Goal: Information Seeking & Learning: Learn about a topic

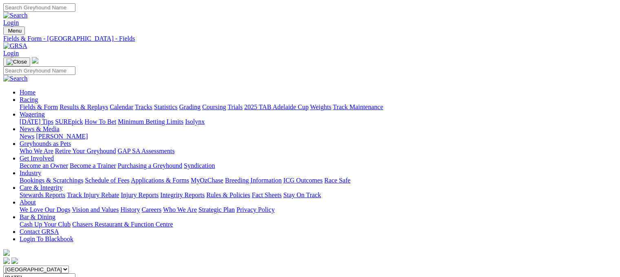
scroll to position [193, 0]
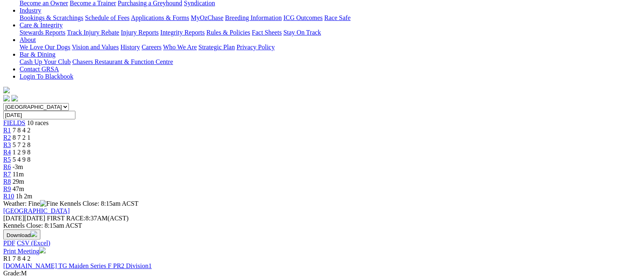
scroll to position [163, 0]
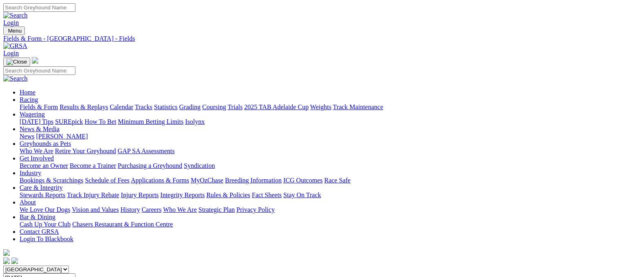
scroll to position [174, 0]
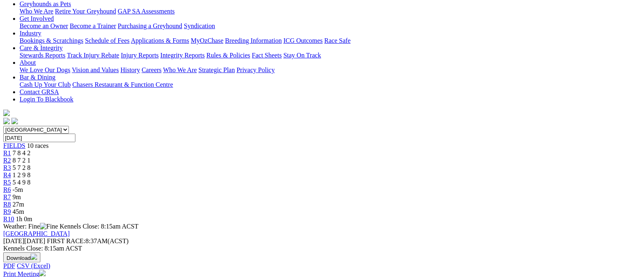
scroll to position [140, 0]
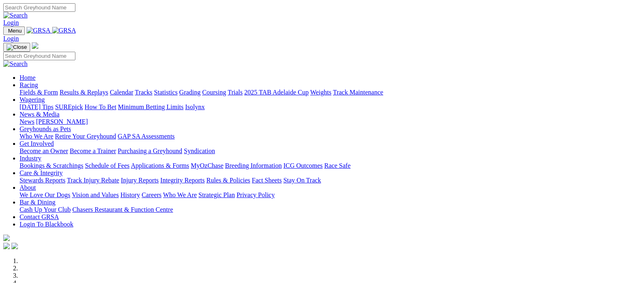
click at [38, 81] on link "Racing" at bounding box center [29, 84] width 18 height 7
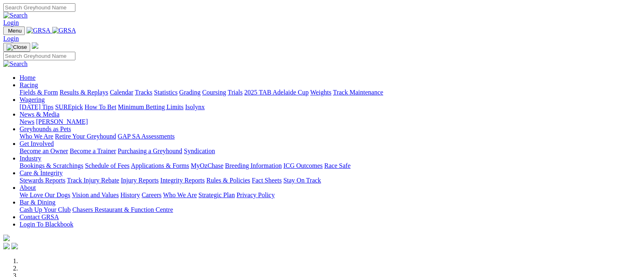
click at [101, 89] on link "Results & Replays" at bounding box center [83, 92] width 48 height 7
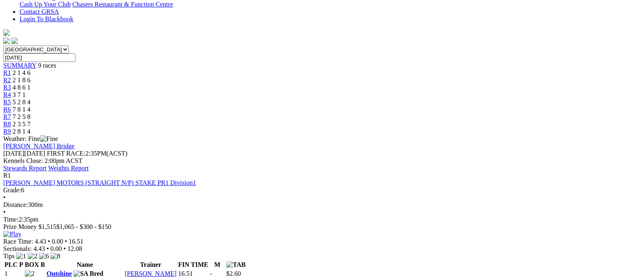
scroll to position [220, 0]
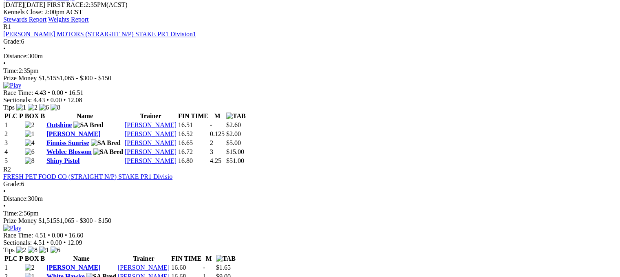
scroll to position [371, 0]
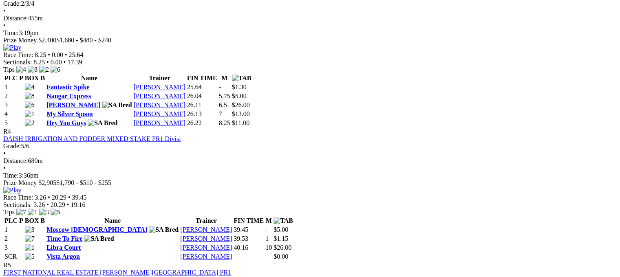
scroll to position [691, 0]
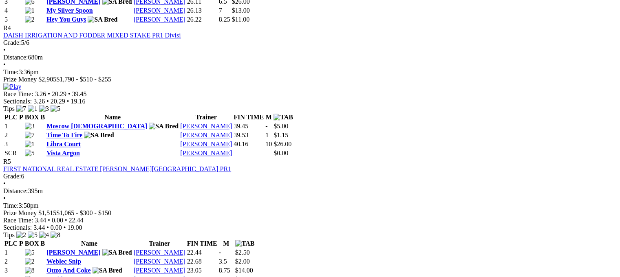
scroll to position [796, 0]
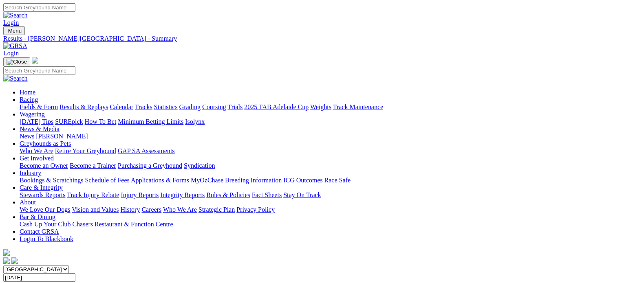
click at [204, 191] on link "Integrity Reports" at bounding box center [182, 194] width 44 height 7
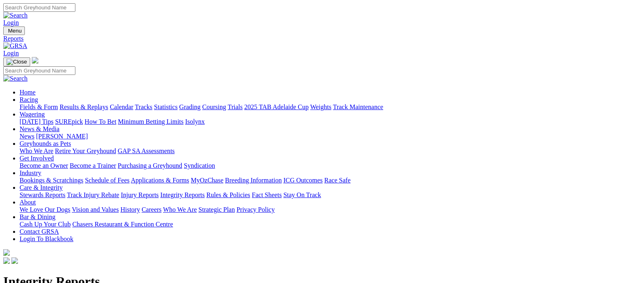
click at [65, 191] on link "Stewards Reports" at bounding box center [43, 194] width 46 height 7
click at [72, 273] on link "Integrity Reports" at bounding box center [49, 276] width 44 height 7
